Goal: Transaction & Acquisition: Book appointment/travel/reservation

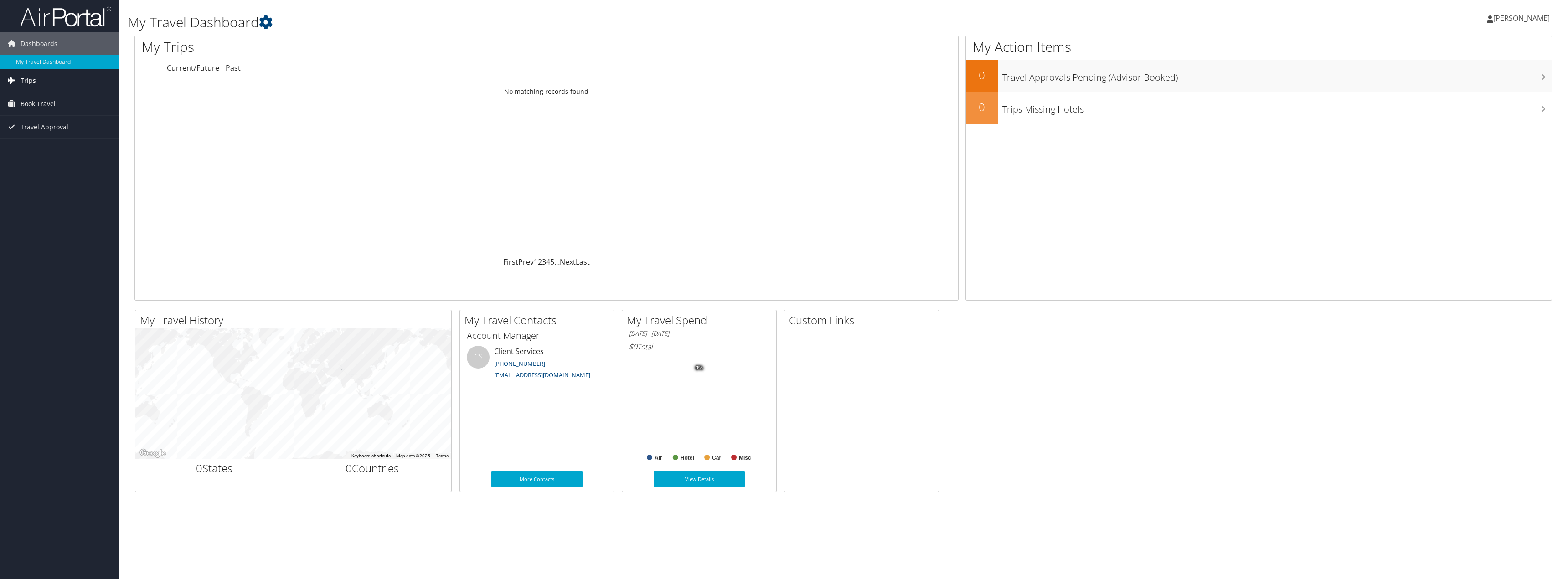
click at [35, 81] on span "Trips" at bounding box center [28, 80] width 15 height 23
click at [14, 84] on icon at bounding box center [11, 80] width 14 height 14
click at [37, 108] on span "Book Travel" at bounding box center [38, 103] width 35 height 23
click at [57, 150] on link "Book/Manage Online Trips" at bounding box center [59, 149] width 119 height 14
